Goal: Communication & Community: Share content

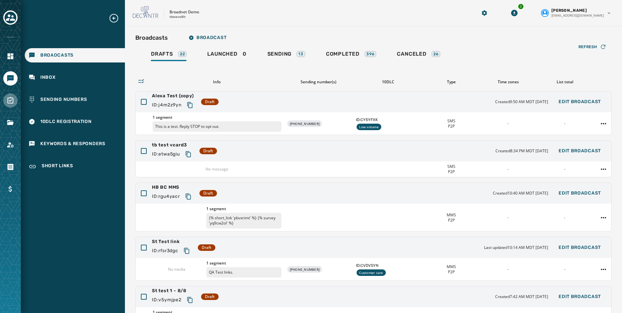
click at [10, 99] on icon "Navigate to Surveys" at bounding box center [11, 101] width 8 height 8
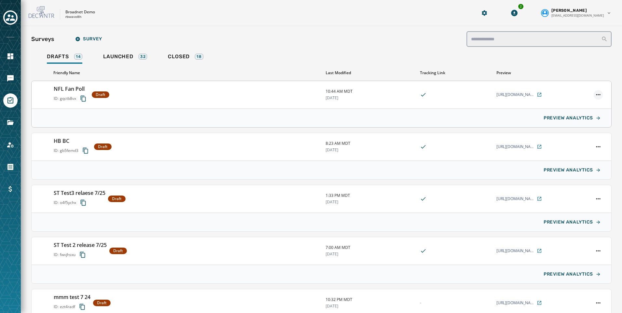
click at [592, 97] on html "Skip To Main Content Broadnet Demo rbwave8h 2 [PERSON_NAME] [EMAIL_ADDRESS][DOM…" at bounding box center [311, 156] width 622 height 313
click at [532, 94] on html "Skip To Main Content Broadnet Demo rbwave8h 2 [PERSON_NAME] [EMAIL_ADDRESS][DOM…" at bounding box center [311, 156] width 622 height 313
click at [536, 94] on icon at bounding box center [538, 94] width 5 height 5
click at [7, 75] on icon "Navigate to Messaging" at bounding box center [11, 78] width 8 height 8
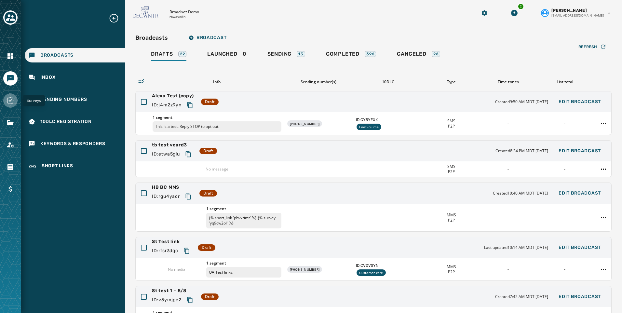
click at [11, 100] on icon "Navigate to Surveys" at bounding box center [10, 100] width 6 height 7
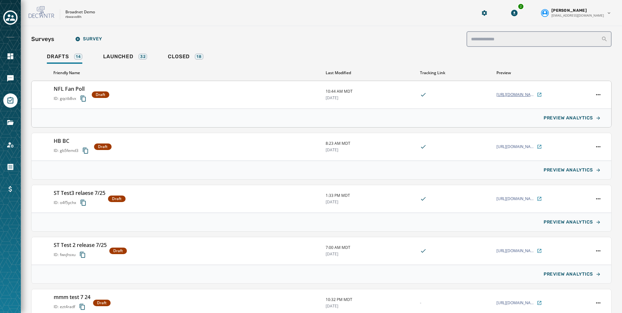
click at [537, 93] on icon at bounding box center [539, 95] width 4 height 4
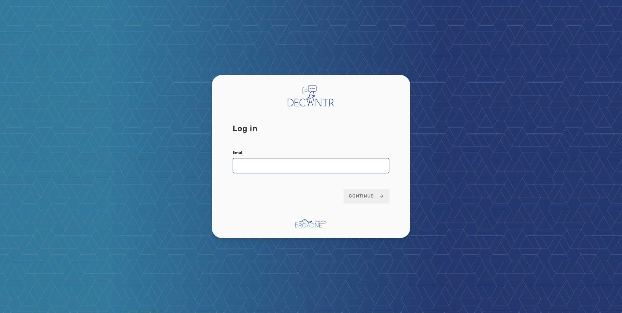
click at [279, 162] on input "Email" at bounding box center [310, 166] width 157 height 16
type input "**********"
click at [359, 193] on span "Continue" at bounding box center [365, 196] width 35 height 7
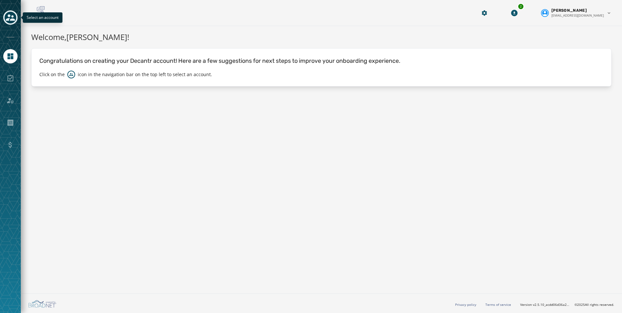
click at [15, 18] on icon "Toggle account select drawer" at bounding box center [10, 17] width 9 height 9
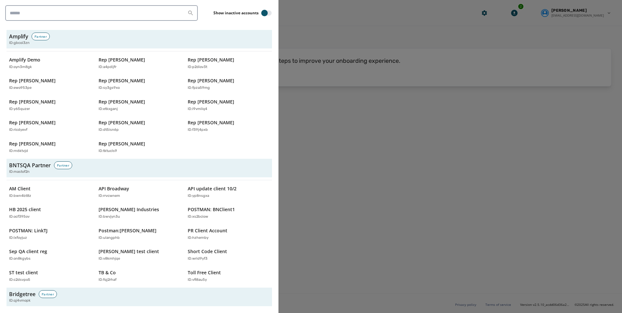
click at [372, 136] on div at bounding box center [311, 156] width 622 height 313
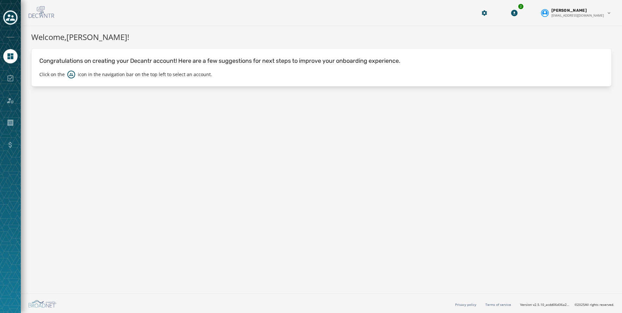
click at [18, 19] on div at bounding box center [10, 156] width 21 height 313
click at [16, 18] on button "Toggle account select drawer" at bounding box center [10, 17] width 14 height 14
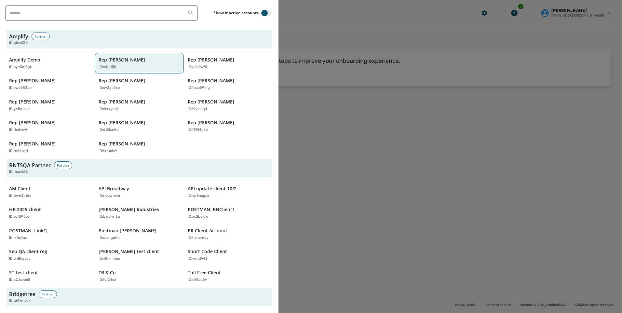
click at [122, 61] on p "Rep Abraham Hamadeh" at bounding box center [121, 60] width 46 height 7
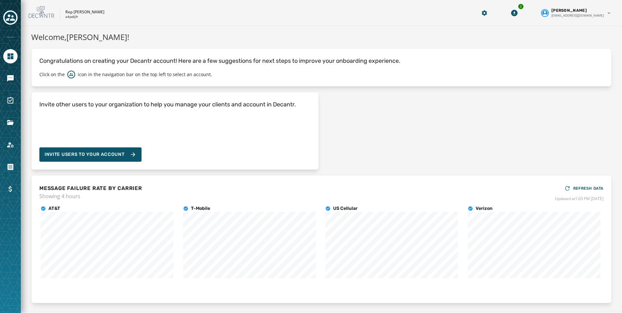
click at [3, 73] on div at bounding box center [10, 78] width 14 height 14
click at [11, 76] on icon "Navigate to Messaging" at bounding box center [10, 78] width 7 height 7
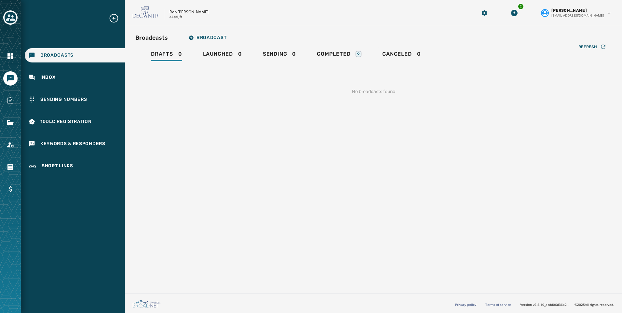
click at [340, 45] on div "Broadcasts Broadcast Drafts 0 Launched 0 Sending 0 Completed 9 Canceled 0 Refre…" at bounding box center [373, 68] width 476 height 74
click at [340, 51] on span "Completed" at bounding box center [333, 54] width 33 height 7
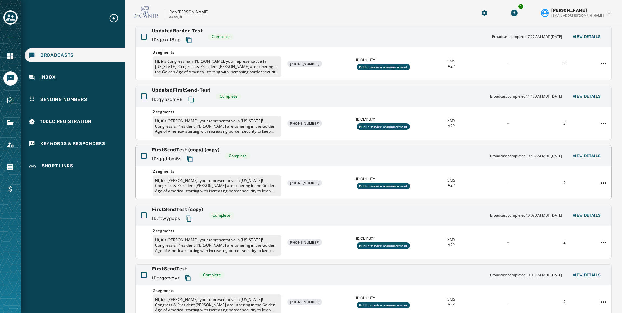
scroll to position [98, 0]
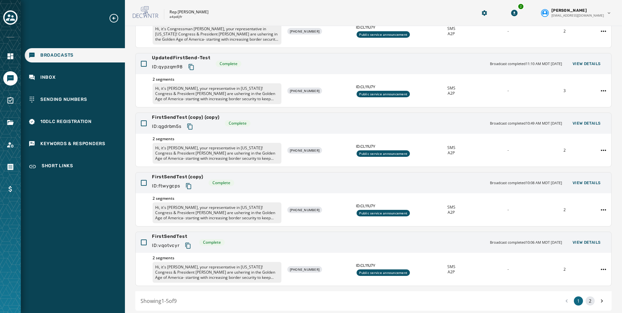
click at [587, 298] on button "2" at bounding box center [589, 300] width 9 height 9
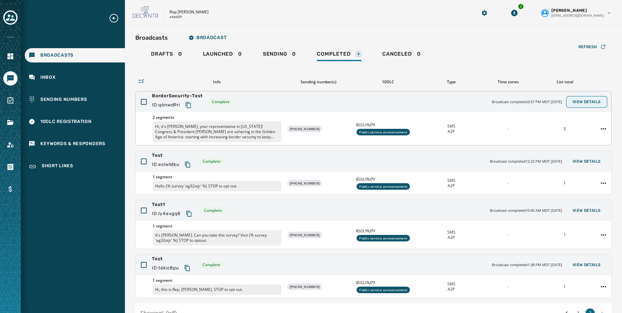
click at [589, 99] on span "View Details" at bounding box center [586, 101] width 28 height 5
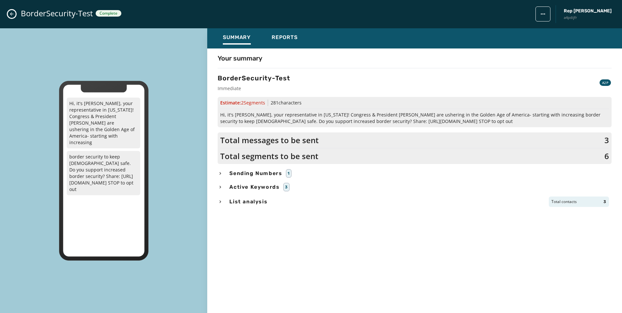
click at [221, 172] on icon "button" at bounding box center [219, 173] width 5 height 5
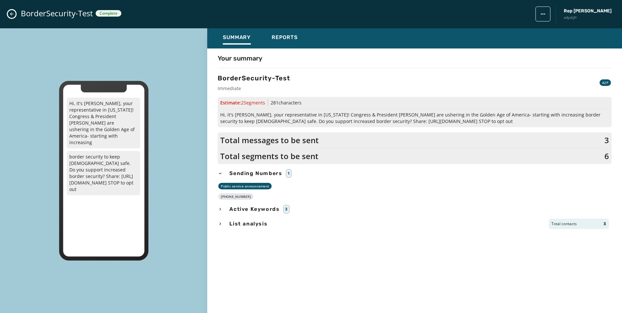
click at [221, 172] on icon "button" at bounding box center [219, 173] width 5 height 5
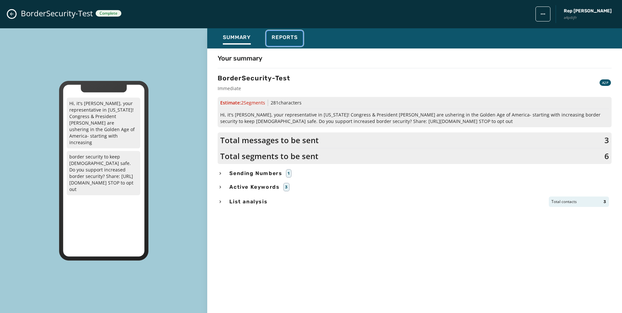
click at [280, 35] on span "Reports" at bounding box center [284, 37] width 26 height 7
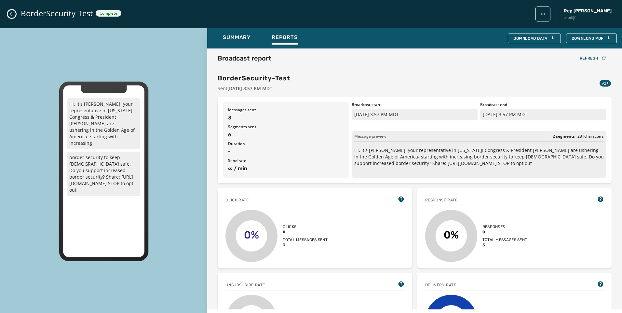
click at [12, 13] on icon "Close admin drawer" at bounding box center [11, 13] width 5 height 5
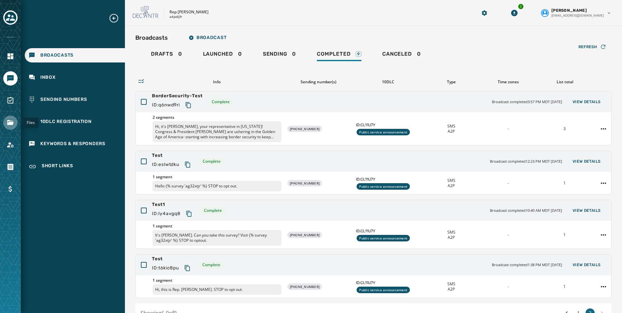
click at [10, 124] on icon "Navigate to Files" at bounding box center [10, 122] width 7 height 5
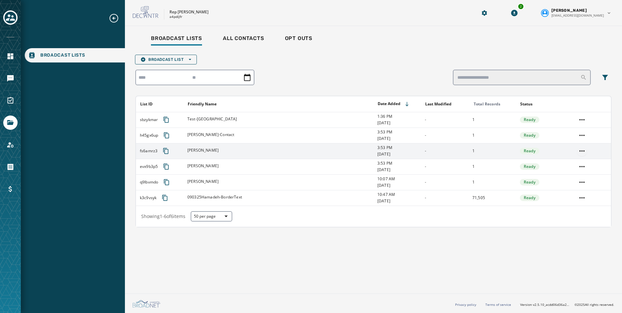
click at [583, 148] on html "Broadcast Lists Skip To Main Content Rep Abraham Hamadeh a4pdijfr 2 Kayla Lloyd…" at bounding box center [311, 156] width 622 height 313
click at [584, 164] on div "View List" at bounding box center [581, 164] width 29 height 10
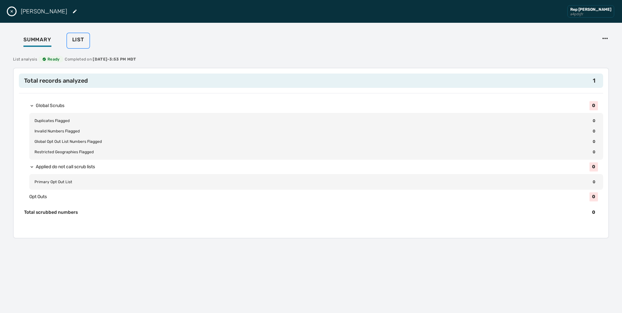
click at [82, 43] on div "List" at bounding box center [78, 41] width 12 height 10
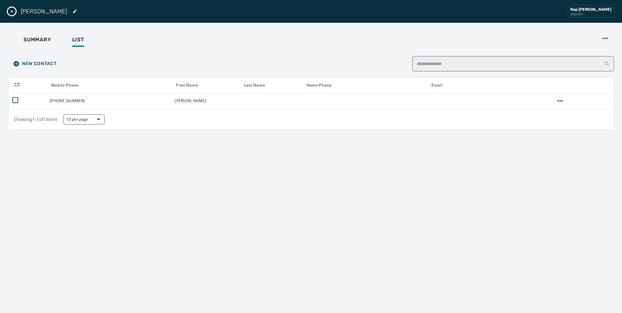
click at [6, 11] on div "Carl Rep Abraham Hamadeh a4pdijfr" at bounding box center [311, 11] width 622 height 23
click at [8, 11] on button "Close drawer" at bounding box center [12, 11] width 8 height 8
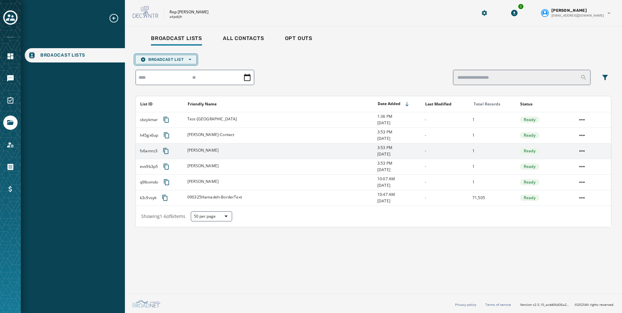
click at [151, 58] on span "Broadcast List Open options" at bounding box center [165, 59] width 51 height 5
click at [171, 77] on span "Blank List" at bounding box center [165, 78] width 51 height 5
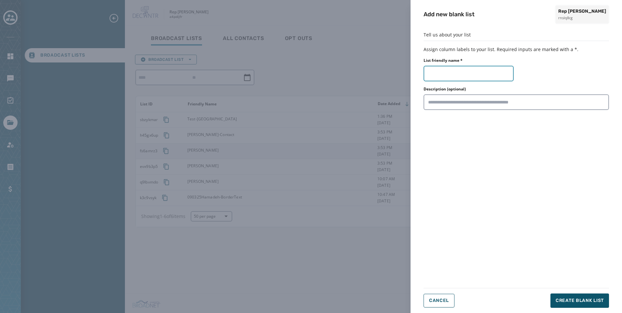
click at [443, 75] on input "List friendly name *" at bounding box center [468, 74] width 90 height 16
drag, startPoint x: 597, startPoint y: 179, endPoint x: 540, endPoint y: 131, distance: 75.5
click at [597, 178] on div "Tell us about your list Assign column labels to your list. Required inputs are …" at bounding box center [515, 157] width 185 height 250
click at [444, 301] on span "Cancel" at bounding box center [439, 300] width 20 height 5
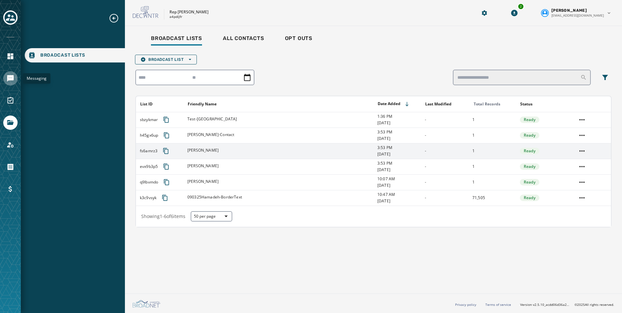
click at [6, 80] on link "Navigate to Messaging" at bounding box center [10, 78] width 14 height 14
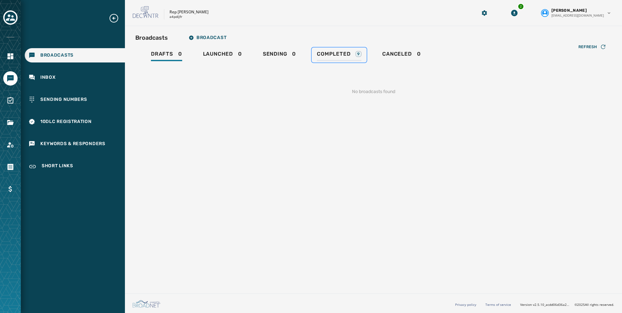
click at [336, 50] on link "Completed 9" at bounding box center [338, 54] width 55 height 15
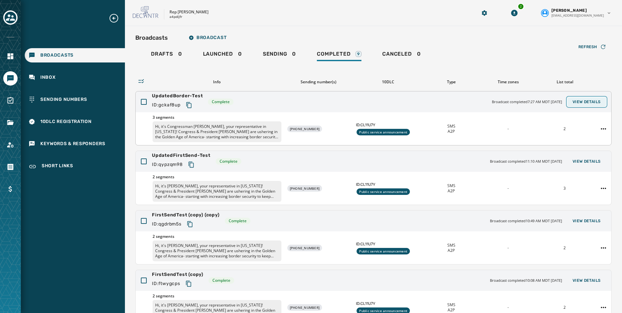
click at [582, 105] on button "View Details" at bounding box center [586, 101] width 39 height 9
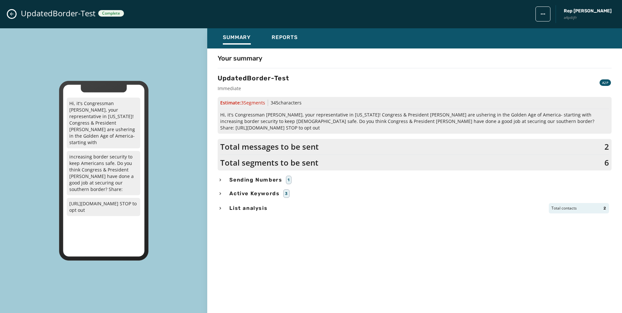
click at [224, 176] on div "Sending Numbers 1" at bounding box center [414, 180] width 394 height 8
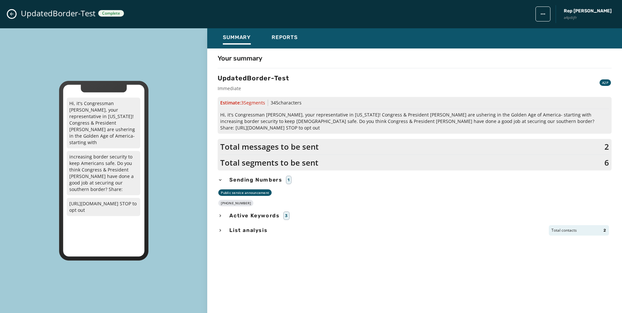
click at [222, 228] on icon "button" at bounding box center [219, 230] width 5 height 5
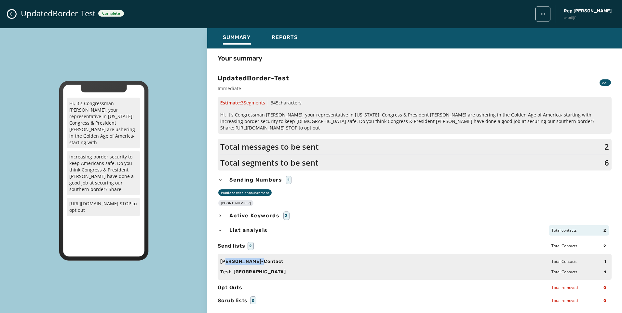
drag, startPoint x: 224, startPoint y: 256, endPoint x: 257, endPoint y: 256, distance: 32.5
click at [257, 258] on span "Taylor-Contact" at bounding box center [251, 261] width 63 height 7
drag, startPoint x: 221, startPoint y: 265, endPoint x: 262, endPoint y: 265, distance: 41.3
click at [262, 267] on div "Test-Brittany Total Contacts 1" at bounding box center [414, 272] width 388 height 10
drag, startPoint x: 222, startPoint y: 254, endPoint x: 280, endPoint y: 273, distance: 60.9
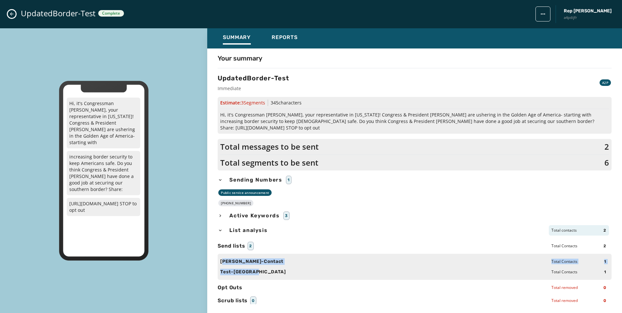
click at [280, 273] on div "Send lists 2 Total Contacts 2 Taylor-Contact Total Contacts 1 Test-Brittany Tot…" at bounding box center [414, 273] width 394 height 65
click at [281, 268] on div "Test-Brittany Total Contacts 1" at bounding box center [414, 272] width 388 height 10
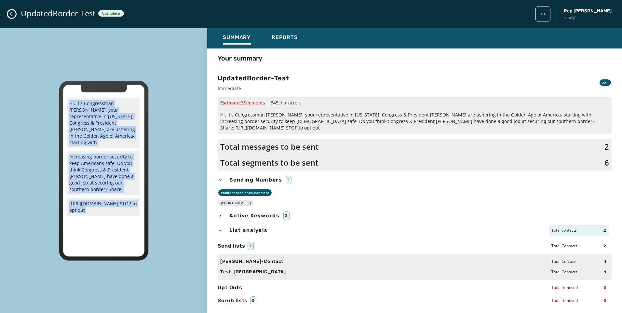
drag, startPoint x: 68, startPoint y: 103, endPoint x: 143, endPoint y: 229, distance: 146.6
click at [143, 229] on div "Hi, it's Congressman Abe Hamadeh, your representative in Washington! Congress &…" at bounding box center [104, 171] width 90 height 180
click at [68, 123] on p "Hi, it's Congressman Abe Hamadeh, your representative in Washington! Congress &…" at bounding box center [103, 123] width 73 height 51
drag, startPoint x: 68, startPoint y: 99, endPoint x: 121, endPoint y: 220, distance: 132.0
click at [121, 220] on div "Hi, it's Congressman Abe Hamadeh, your representative in Washington! Congress &…" at bounding box center [103, 173] width 73 height 155
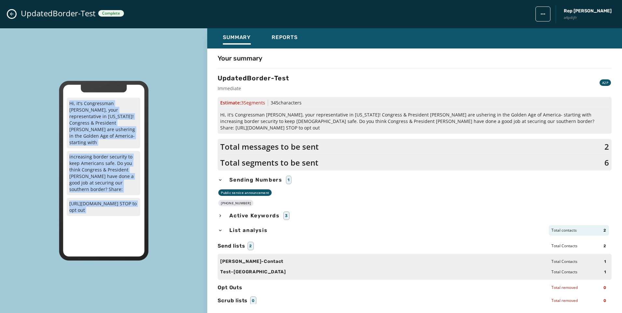
click at [13, 13] on icon "Close admin drawer" at bounding box center [11, 13] width 5 height 5
